Goal: Register for event/course

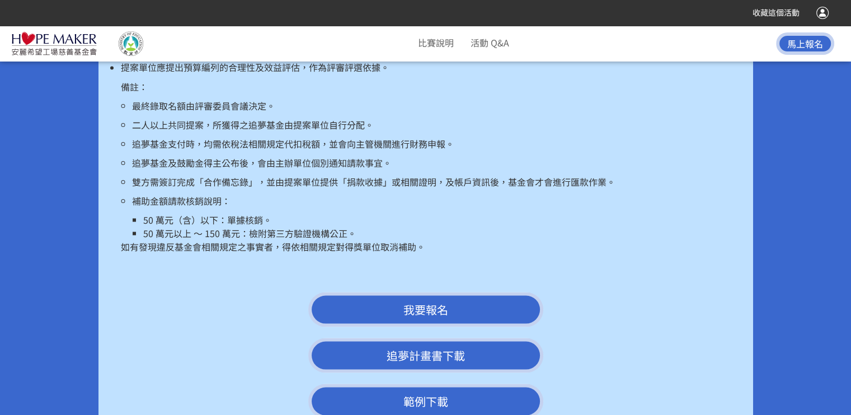
scroll to position [2071, 0]
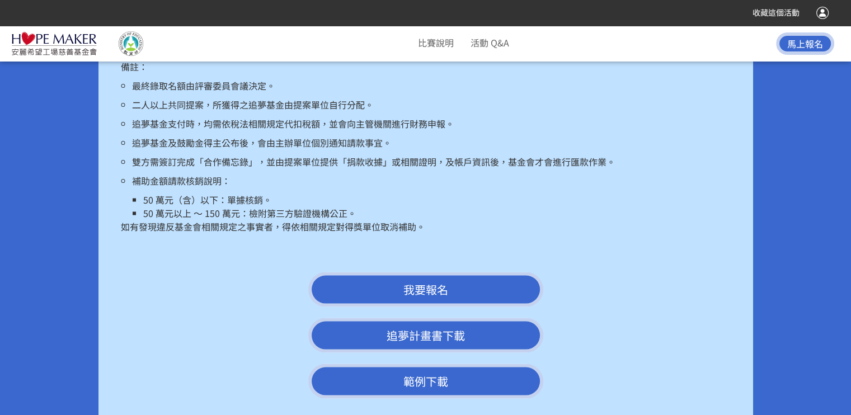
click at [438, 281] on span "我要報名" at bounding box center [425, 289] width 45 height 16
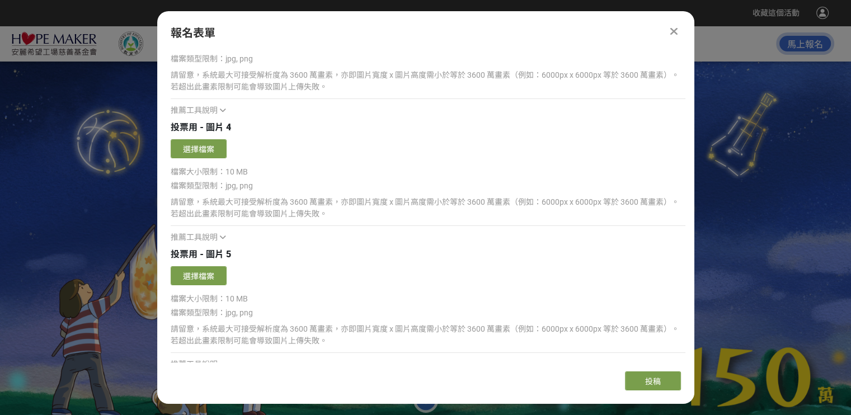
scroll to position [2034, 0]
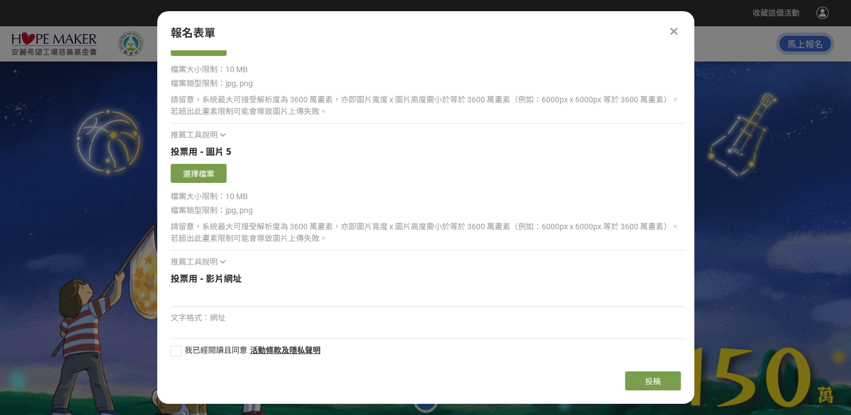
click at [670, 30] on icon at bounding box center [674, 31] width 8 height 11
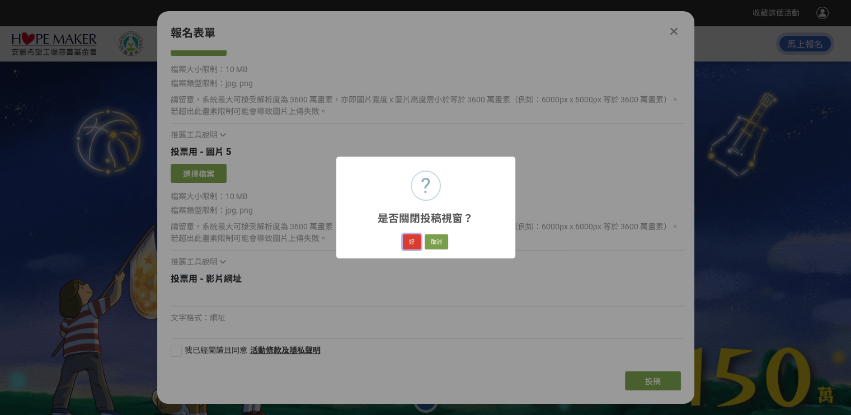
click at [412, 241] on button "好" at bounding box center [412, 242] width 18 height 16
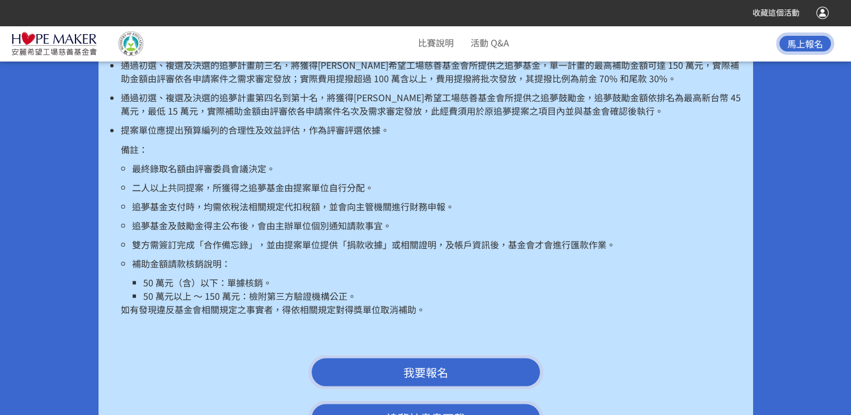
scroll to position [2126, 0]
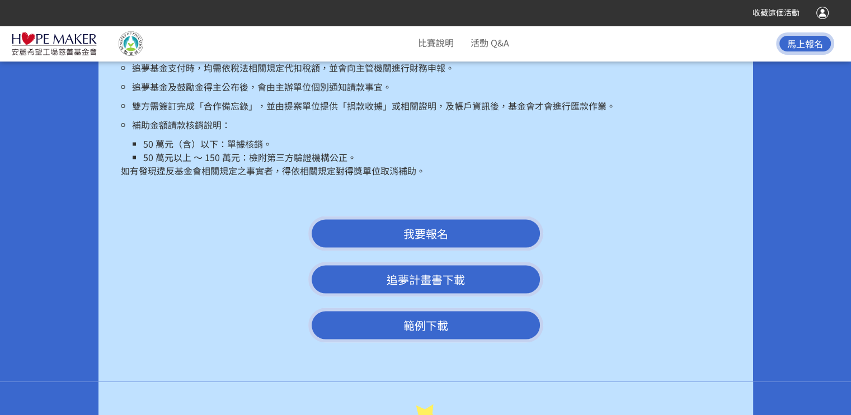
click at [434, 265] on link "追夢計畫書下載" at bounding box center [425, 279] width 235 height 35
click at [410, 308] on link "範例下載" at bounding box center [425, 325] width 235 height 35
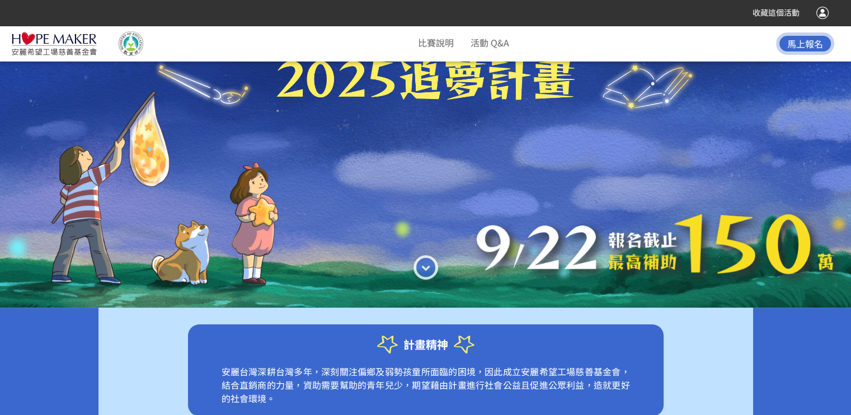
scroll to position [56, 0]
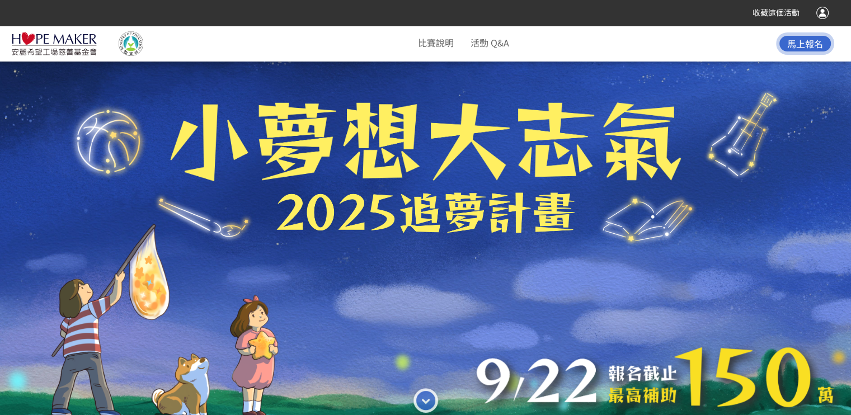
scroll to position [795, 0]
